Goal: Information Seeking & Learning: Learn about a topic

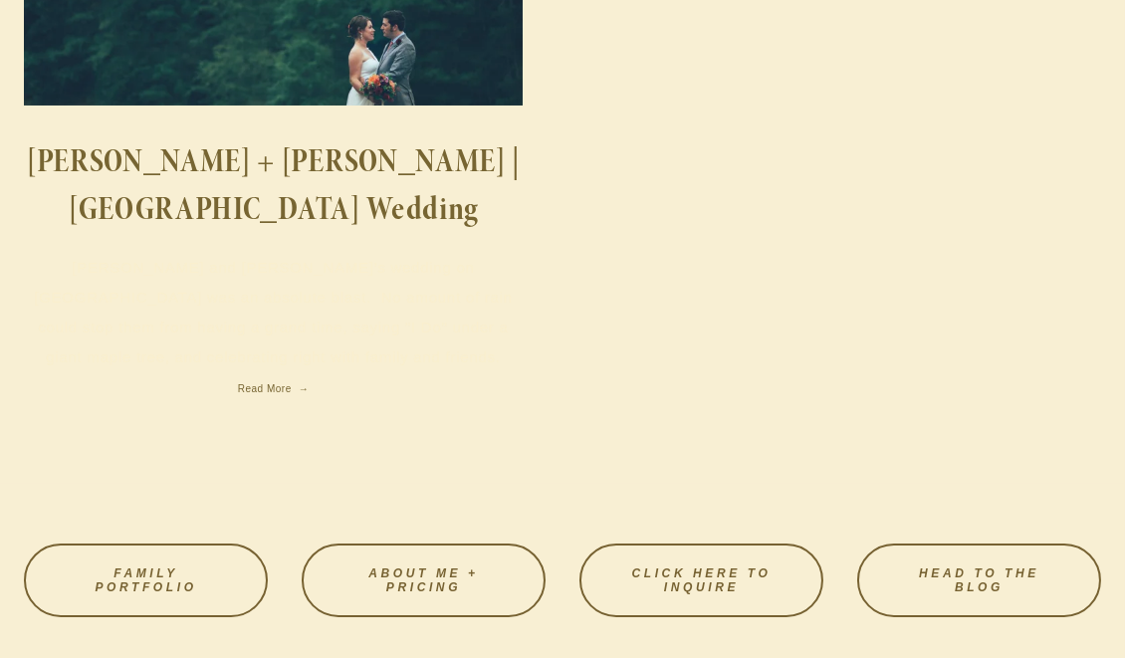
scroll to position [556, 0]
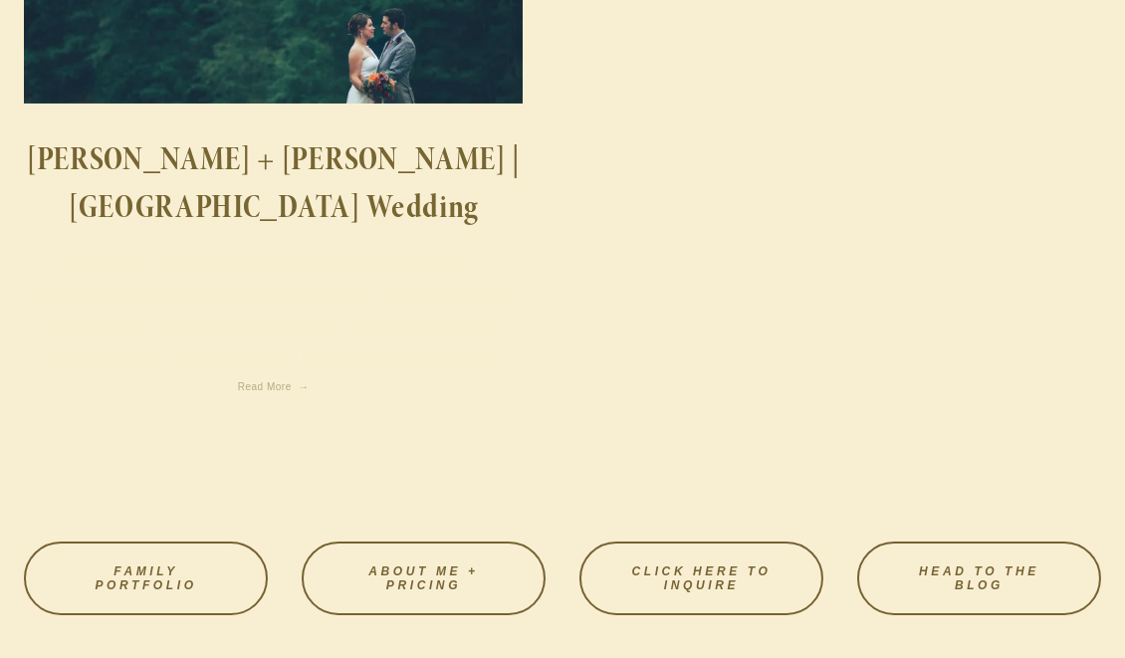
click at [309, 381] on span "Read More" at bounding box center [273, 386] width 71 height 11
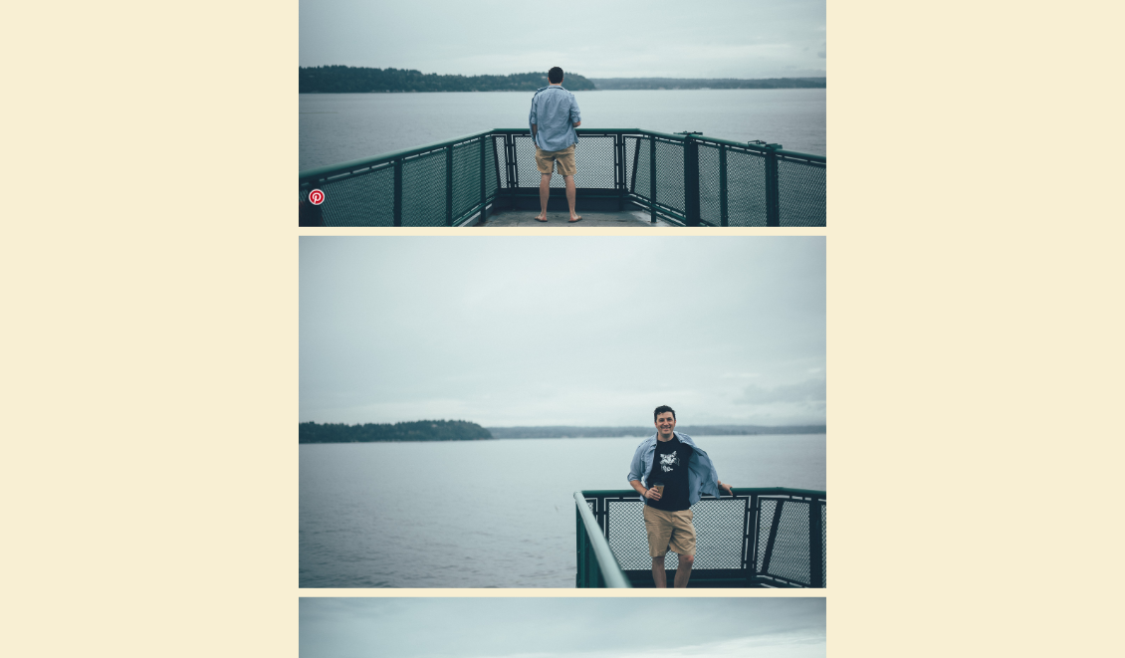
scroll to position [3436, 0]
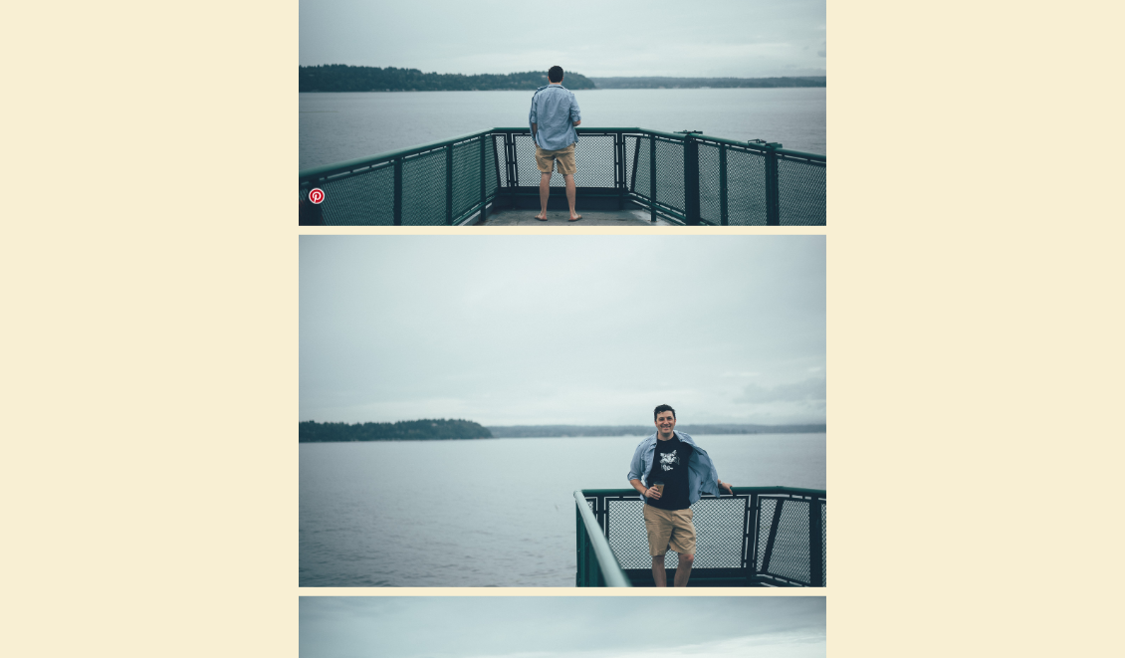
click at [649, 391] on img at bounding box center [563, 411] width 528 height 353
click at [635, 391] on img at bounding box center [563, 411] width 528 height 353
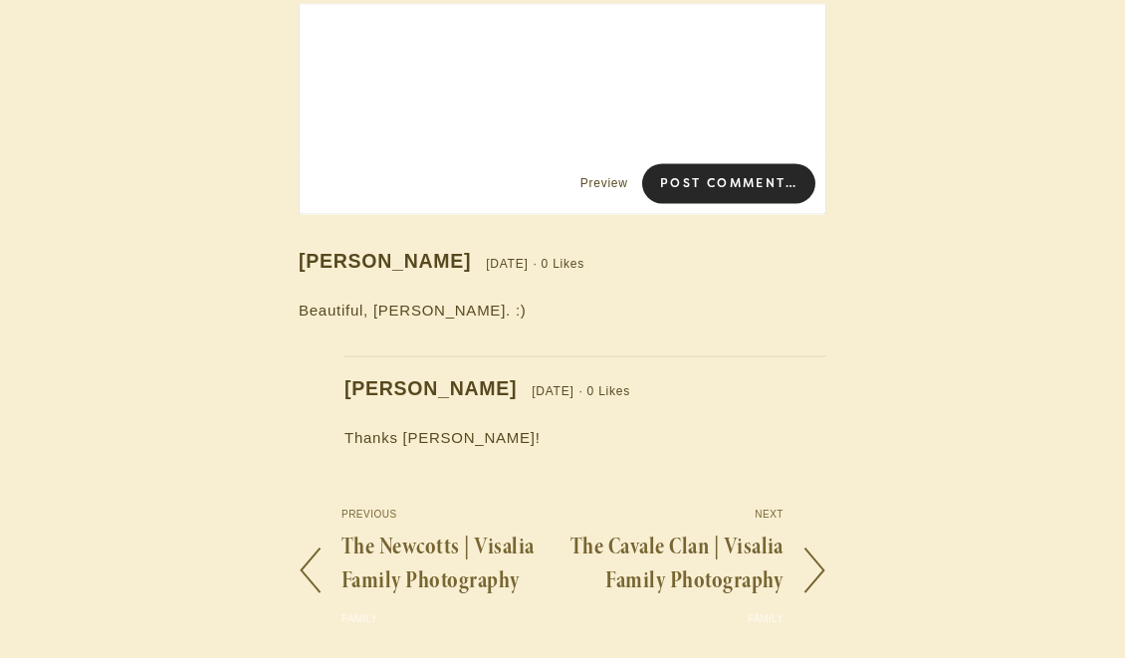
scroll to position [46395, 0]
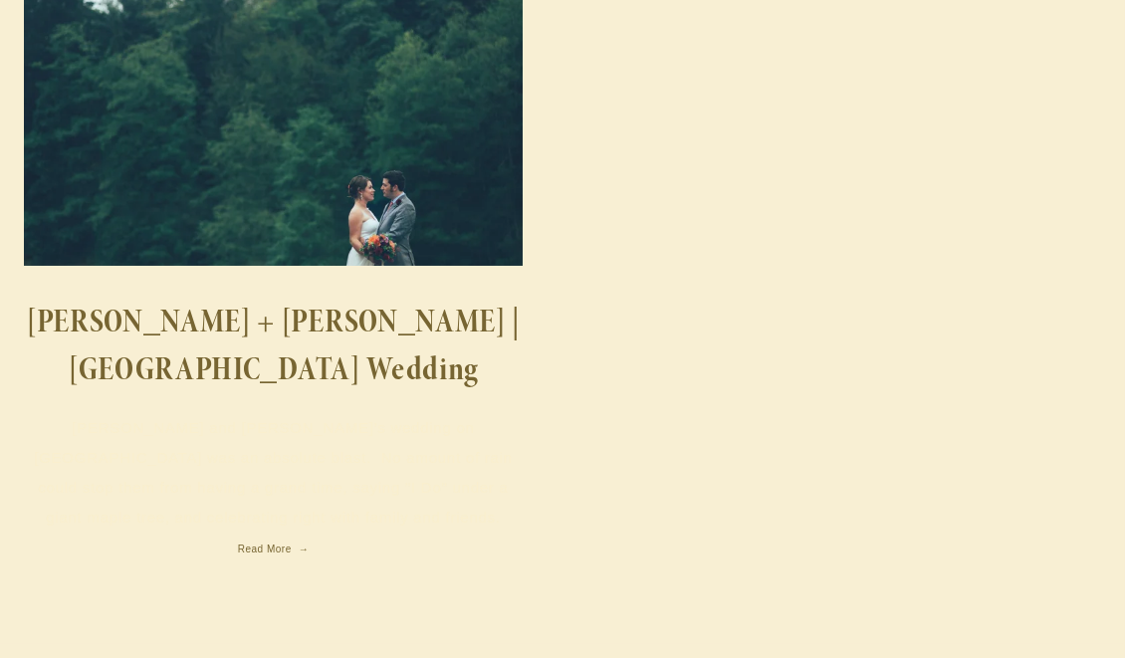
scroll to position [409, 0]
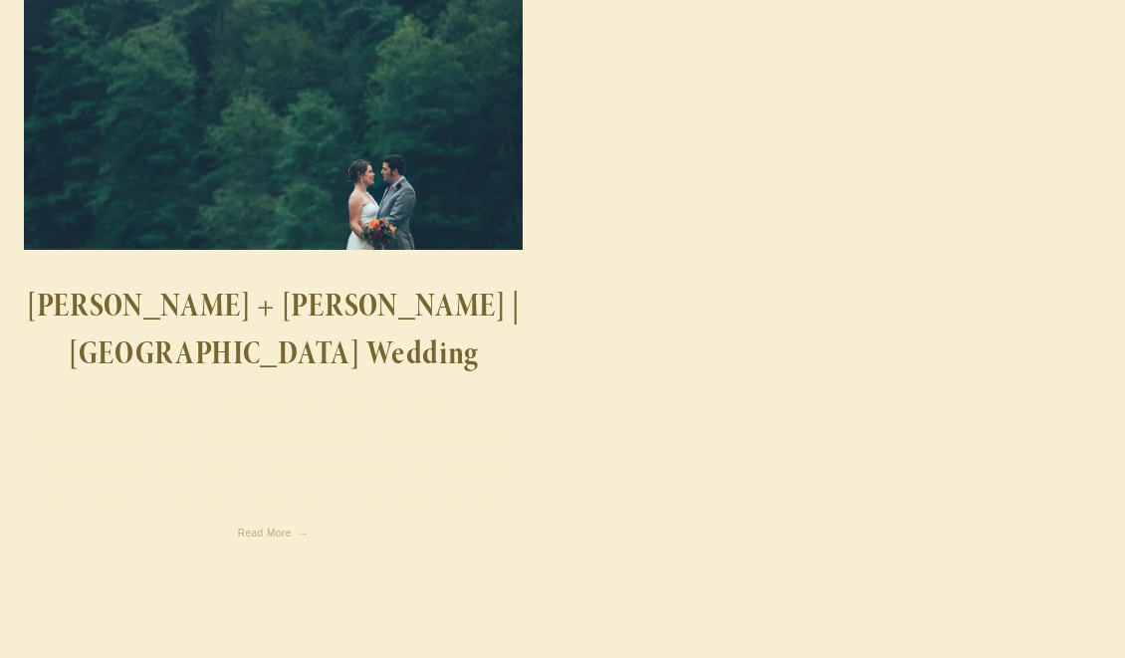
click at [309, 528] on span "Read More" at bounding box center [273, 533] width 71 height 11
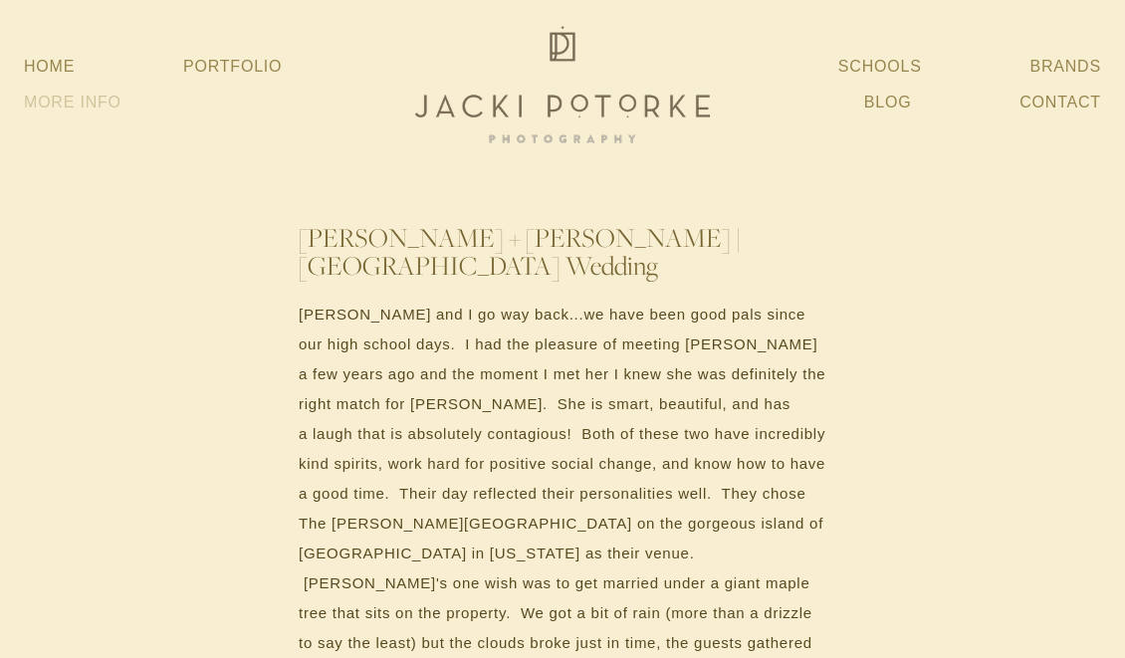
click at [58, 97] on link "More Info" at bounding box center [73, 103] width 98 height 36
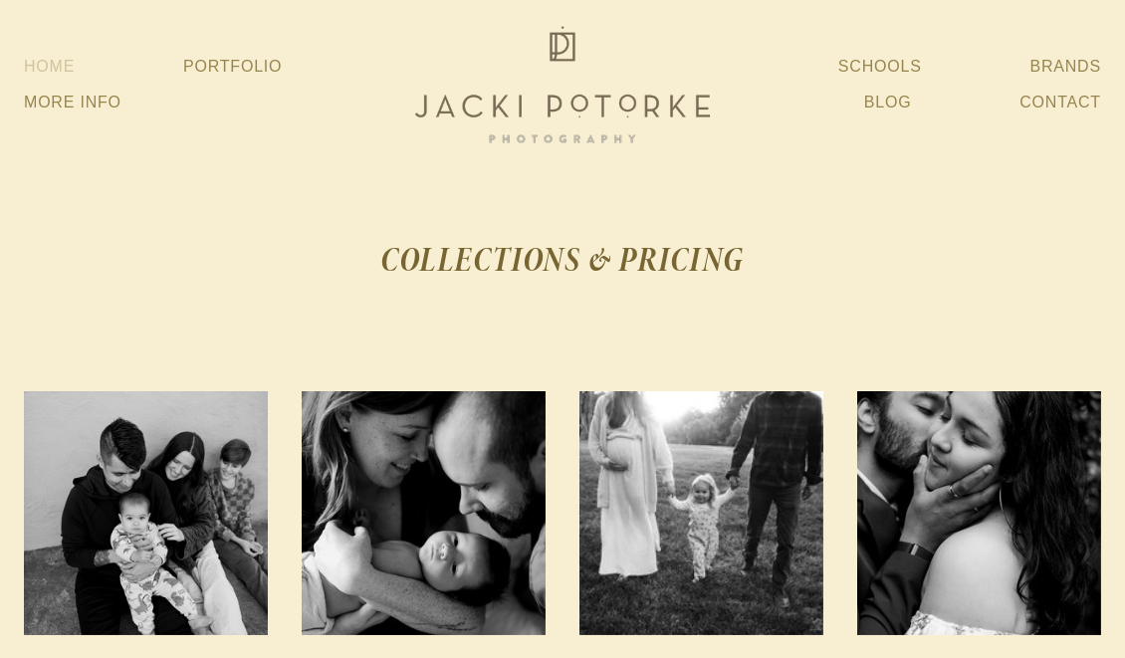
click at [65, 56] on link "Home" at bounding box center [49, 67] width 51 height 36
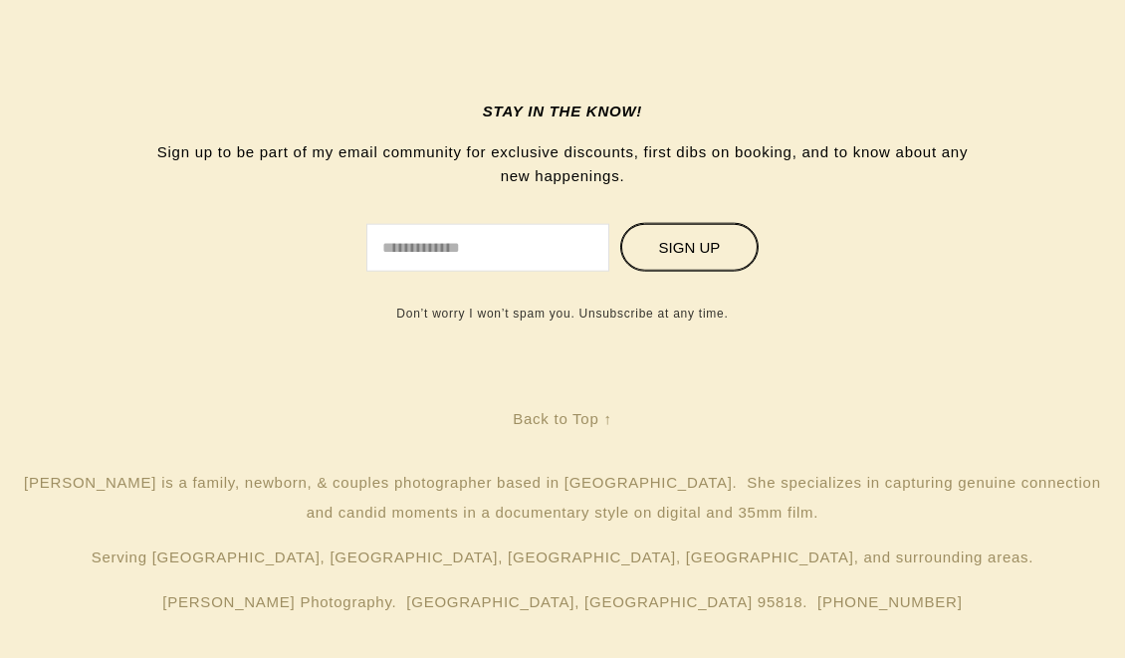
scroll to position [5843, 0]
